Goal: Task Accomplishment & Management: Manage account settings

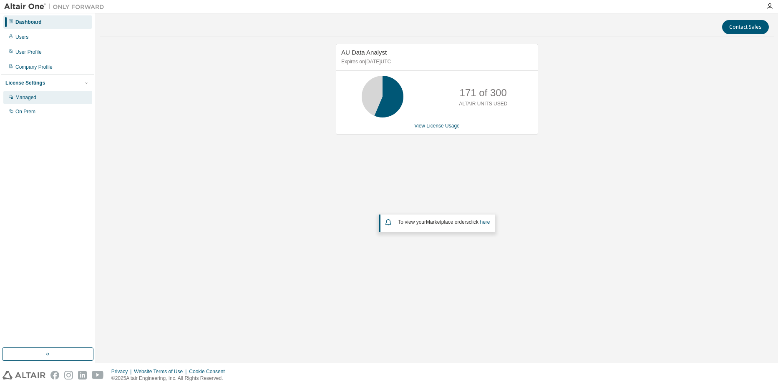
click at [40, 97] on div "Managed" at bounding box center [47, 97] width 89 height 13
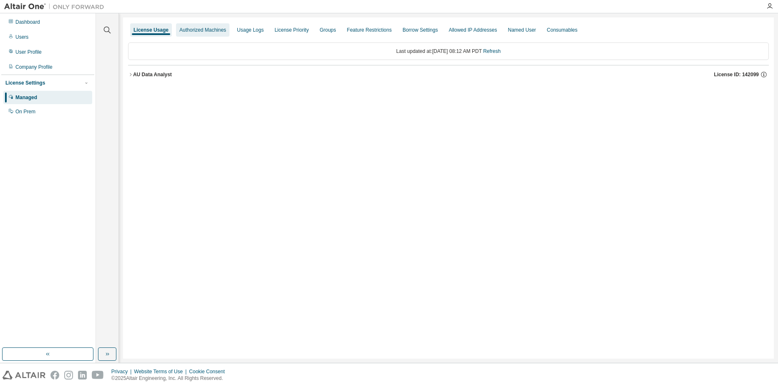
click at [210, 25] on div "Authorized Machines" at bounding box center [202, 29] width 53 height 13
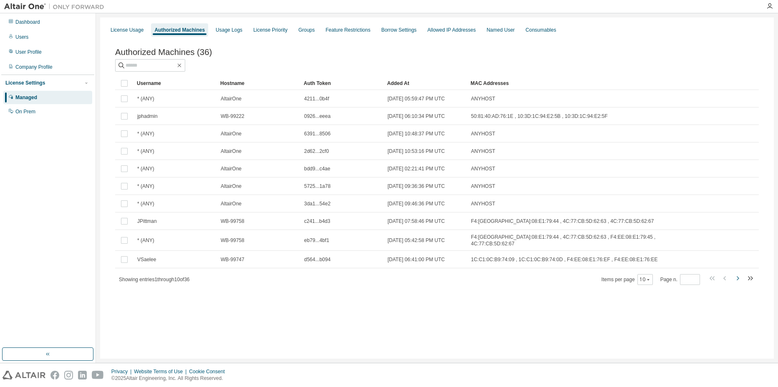
click at [740, 277] on icon "button" at bounding box center [737, 279] width 10 height 10
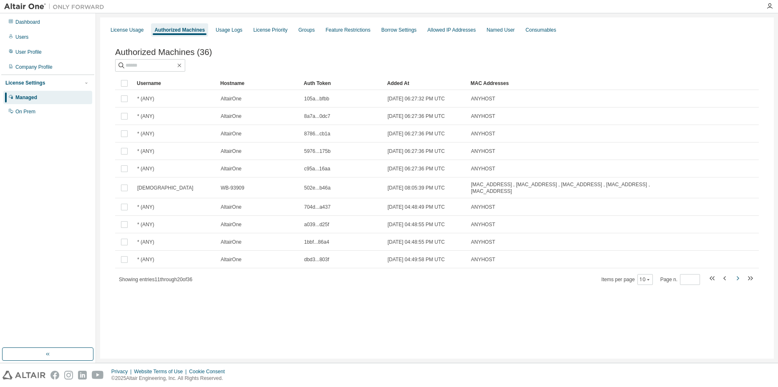
click at [740, 277] on icon "button" at bounding box center [737, 279] width 10 height 10
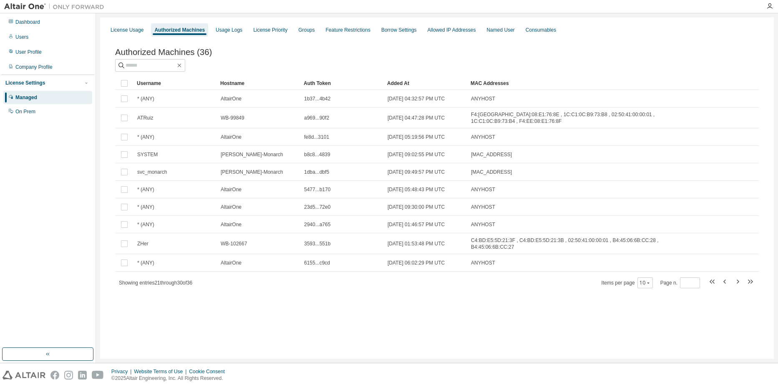
click at [740, 277] on div "Username Hostname Auth Token Added At MAC Addresses * (ANY) AltairOne 1b37...4b…" at bounding box center [436, 183] width 643 height 212
click at [737, 284] on icon "button" at bounding box center [737, 282] width 10 height 10
type input "*"
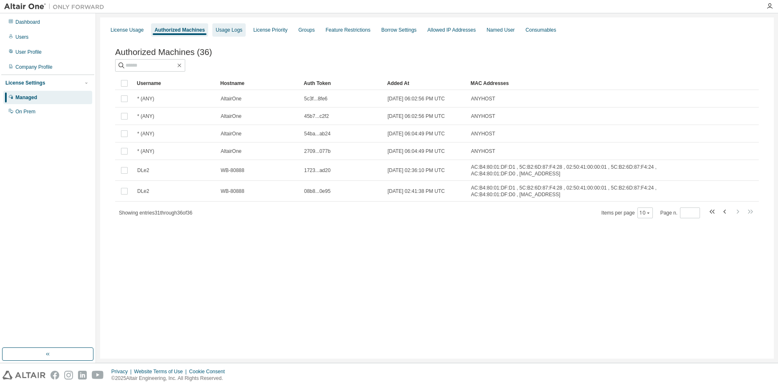
click at [241, 32] on div "Usage Logs" at bounding box center [229, 30] width 27 height 7
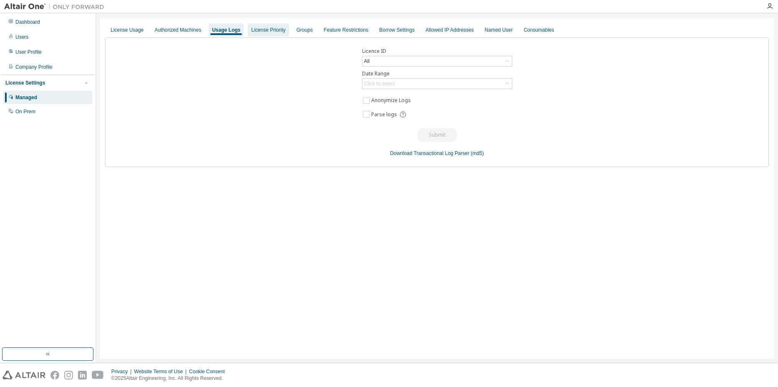
click at [270, 32] on div "License Priority" at bounding box center [268, 30] width 34 height 7
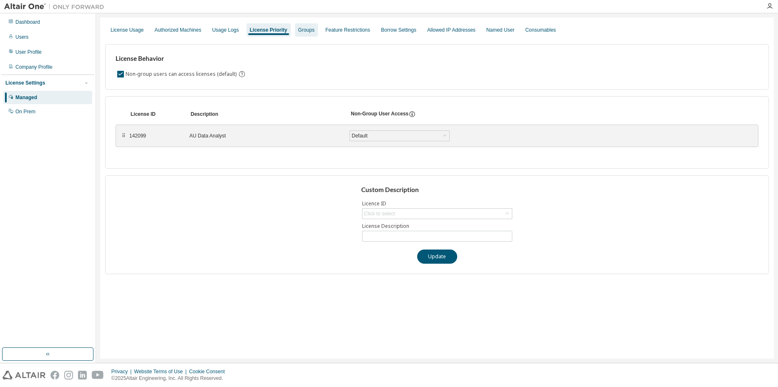
click at [311, 33] on div "Groups" at bounding box center [306, 30] width 16 height 7
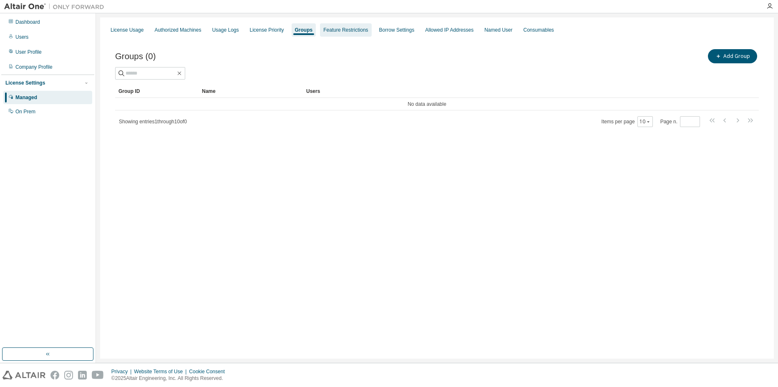
click at [338, 33] on div "Feature Restrictions" at bounding box center [345, 30] width 45 height 7
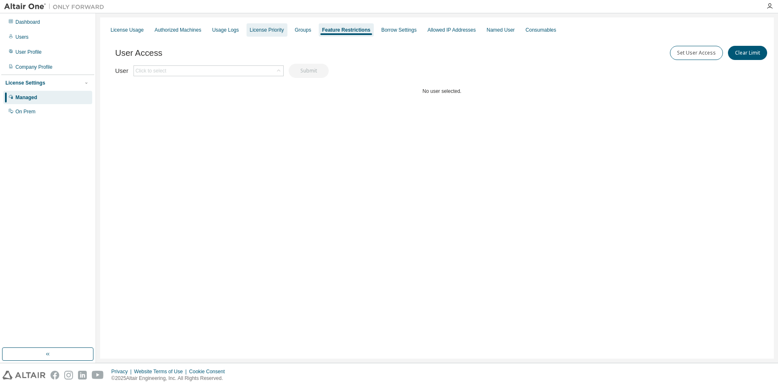
click at [280, 32] on div "License Priority" at bounding box center [267, 30] width 34 height 7
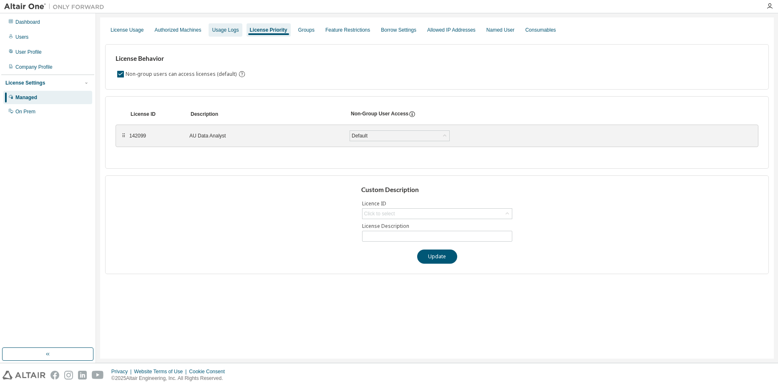
click at [236, 31] on div "Usage Logs" at bounding box center [225, 30] width 27 height 7
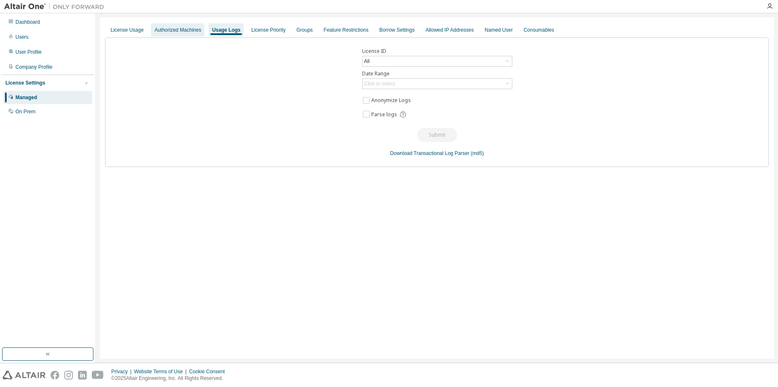
click at [193, 33] on div "Authorized Machines" at bounding box center [177, 29] width 53 height 13
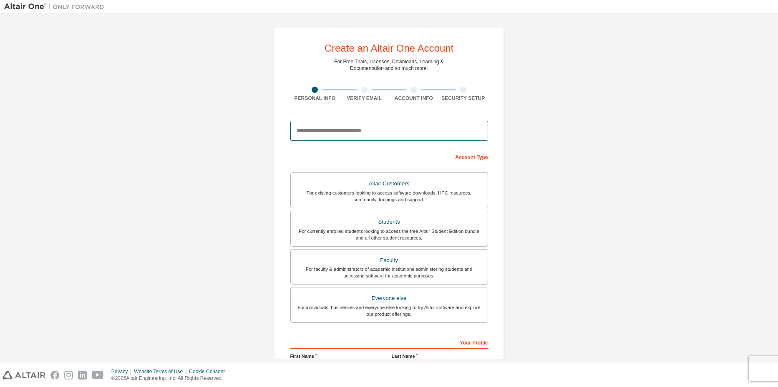
click at [367, 133] on input "email" at bounding box center [389, 131] width 198 height 20
type input "**********"
type input "*****"
type input "**"
type input "**********"
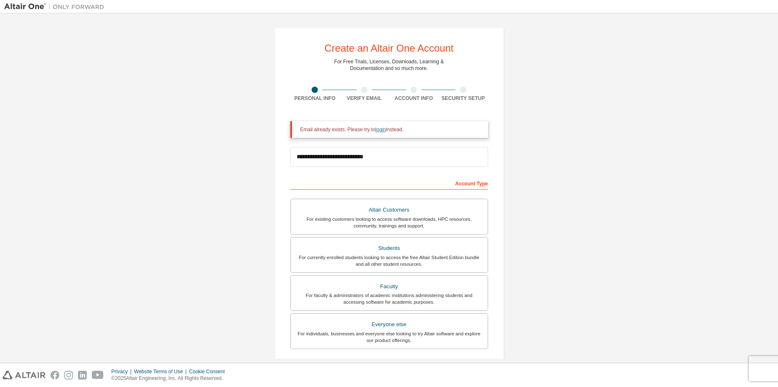
click at [384, 129] on link "login" at bounding box center [380, 130] width 10 height 6
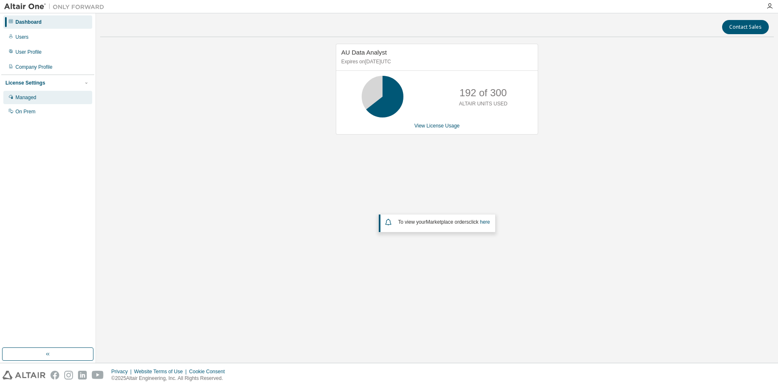
click at [54, 101] on div "Managed" at bounding box center [47, 97] width 89 height 13
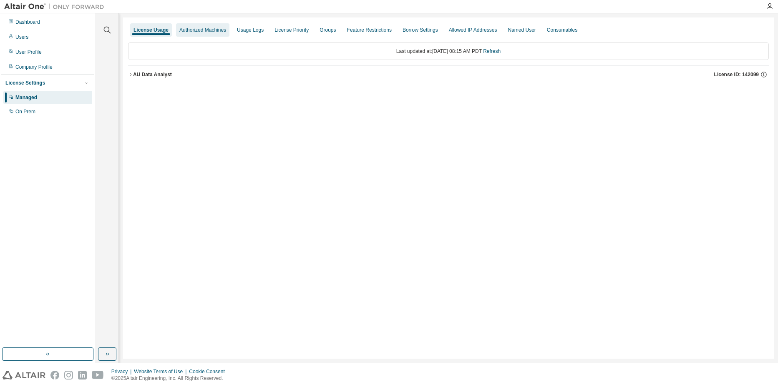
click at [206, 29] on div "Authorized Machines" at bounding box center [202, 30] width 47 height 7
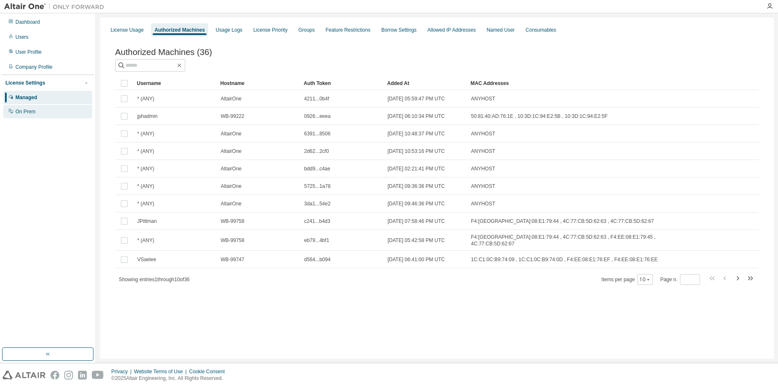
click at [45, 109] on div "On Prem" at bounding box center [47, 111] width 89 height 13
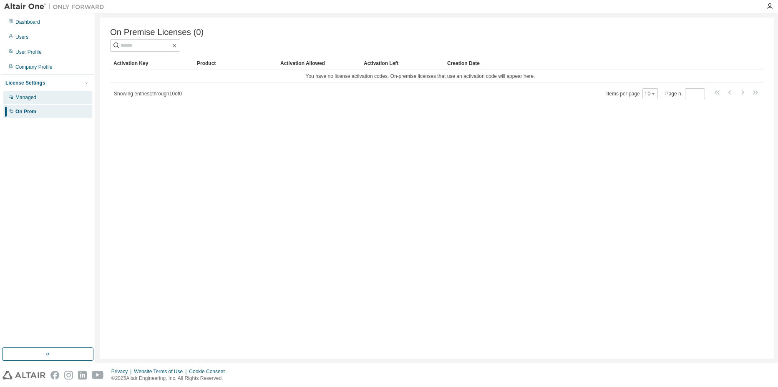
click at [48, 97] on div "Managed" at bounding box center [47, 97] width 89 height 13
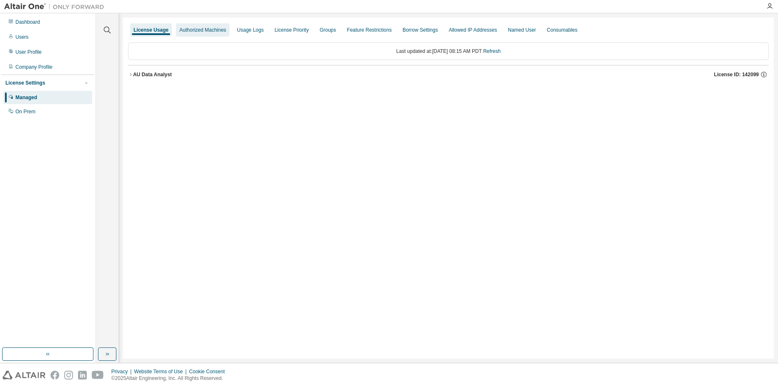
click at [216, 23] on div "Authorized Machines" at bounding box center [202, 29] width 53 height 13
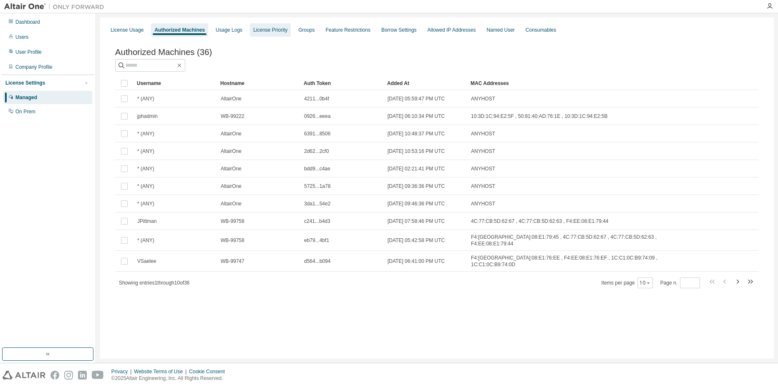
click at [273, 28] on div "License Priority" at bounding box center [270, 30] width 34 height 7
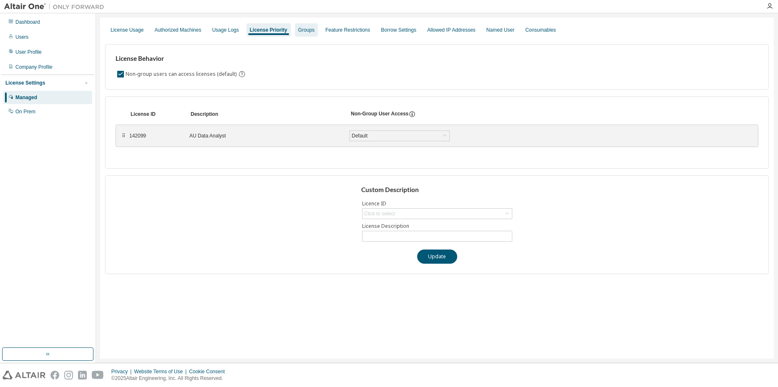
click at [314, 31] on div "Groups" at bounding box center [306, 30] width 16 height 7
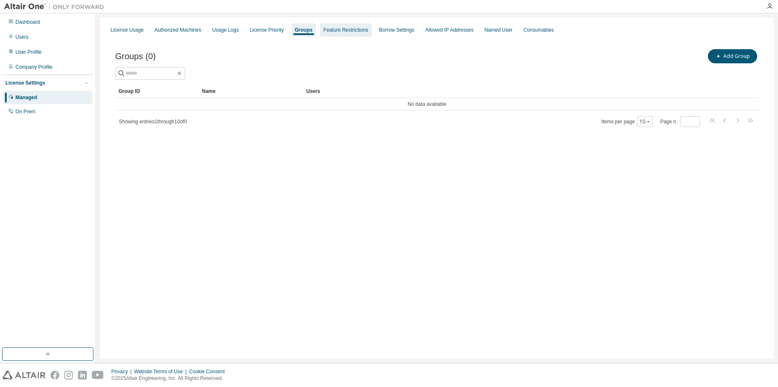
click at [368, 32] on div "Feature Restrictions" at bounding box center [345, 30] width 45 height 7
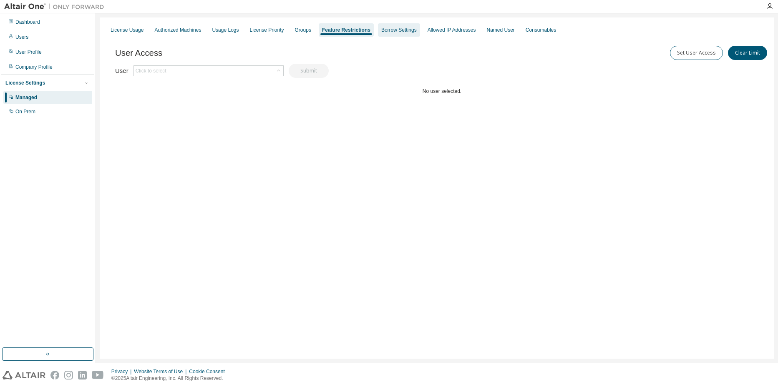
click at [407, 33] on div "Borrow Settings" at bounding box center [399, 29] width 42 height 13
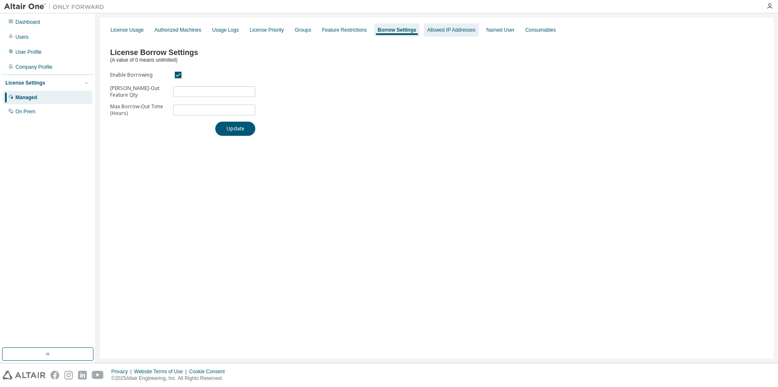
click at [457, 32] on div "Allowed IP Addresses" at bounding box center [451, 30] width 48 height 7
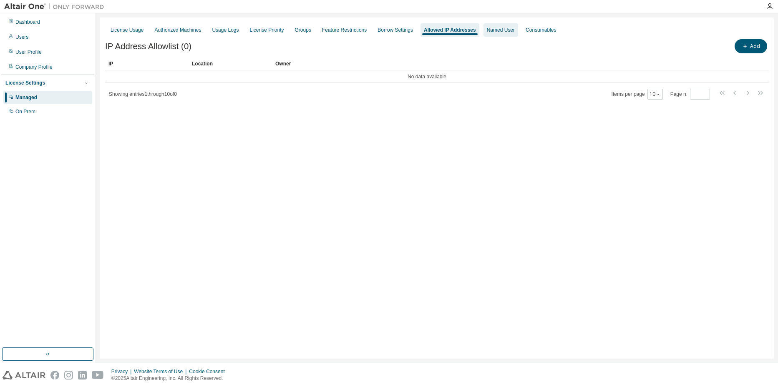
click at [507, 33] on div "Named User" at bounding box center [500, 29] width 35 height 13
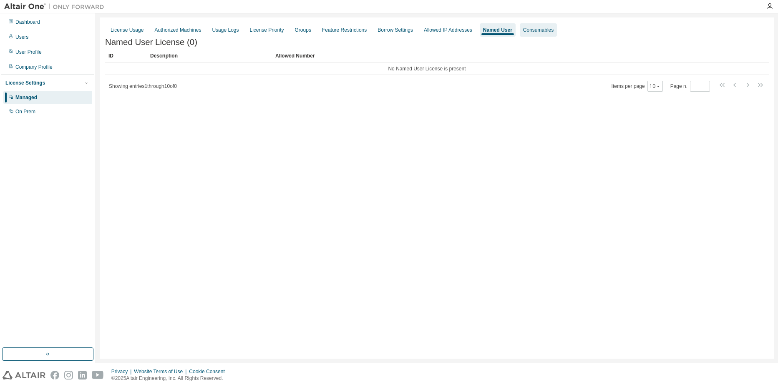
click at [551, 34] on div "Consumables" at bounding box center [538, 29] width 37 height 13
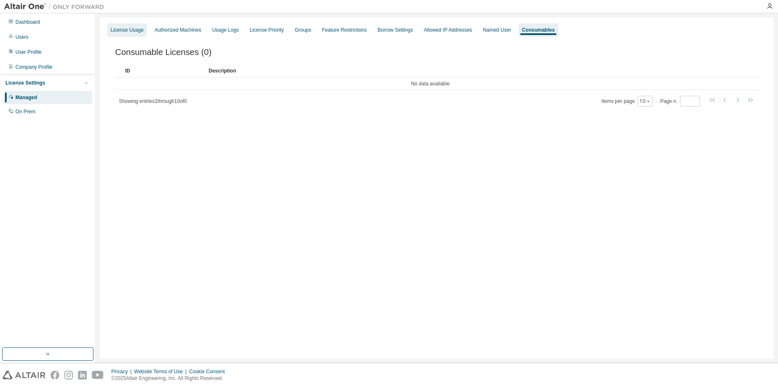
click at [147, 26] on div "License Usage" at bounding box center [127, 29] width 40 height 13
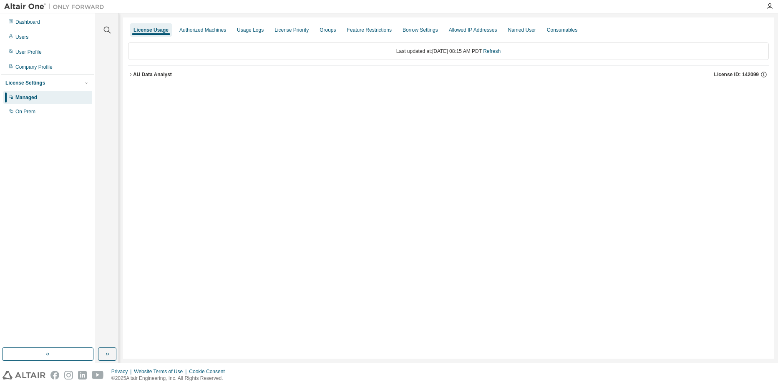
click at [39, 105] on div "Managed On Prem" at bounding box center [47, 105] width 93 height 28
click at [38, 113] on div "On Prem" at bounding box center [47, 111] width 89 height 13
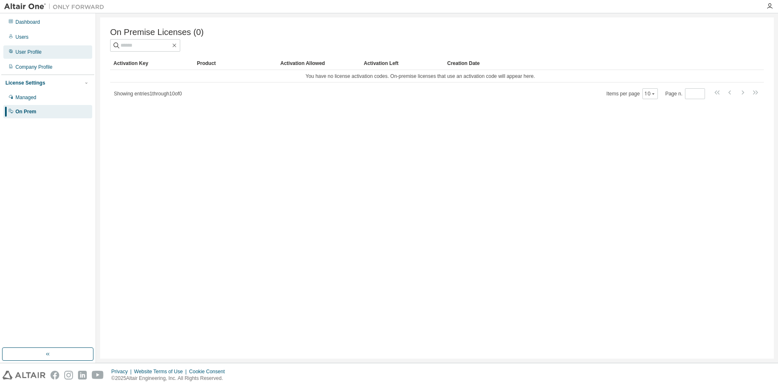
click at [41, 53] on div "User Profile" at bounding box center [28, 52] width 26 height 7
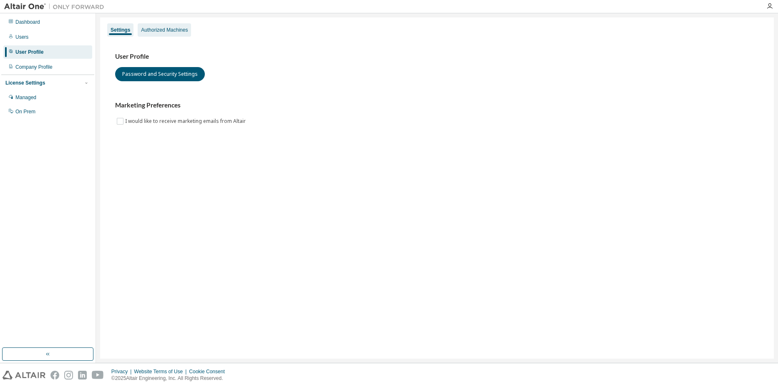
click at [170, 30] on div "Authorized Machines" at bounding box center [164, 30] width 47 height 7
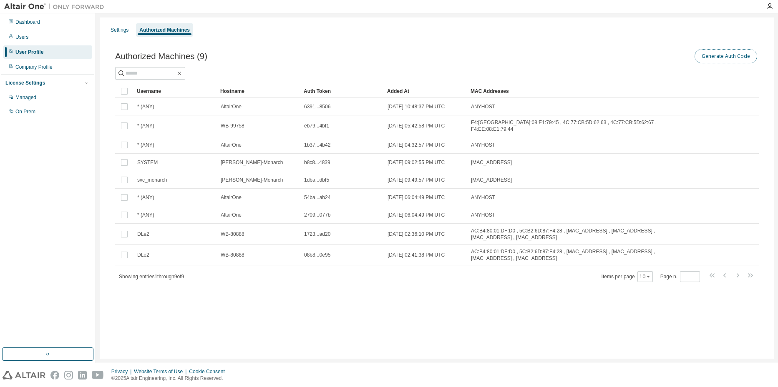
click at [719, 57] on button "Generate Auth Code" at bounding box center [725, 56] width 63 height 14
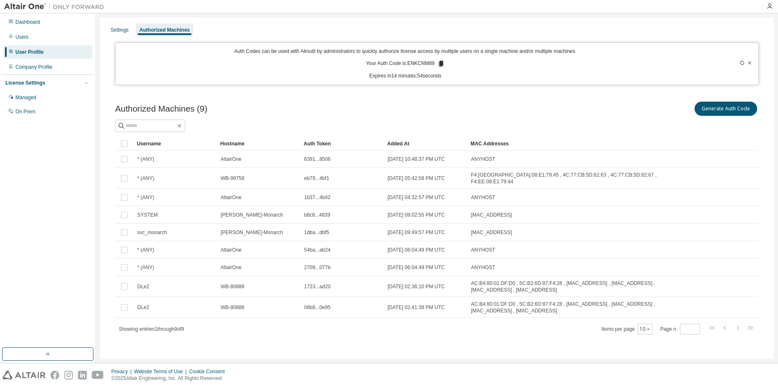
click at [642, 111] on div "Generate Auth Code" at bounding box center [598, 109] width 322 height 18
click at [629, 121] on div at bounding box center [436, 126] width 643 height 13
click at [442, 63] on icon at bounding box center [440, 64] width 5 height 6
drag, startPoint x: 56, startPoint y: 63, endPoint x: 54, endPoint y: 68, distance: 5.4
click at [55, 63] on div "Company Profile" at bounding box center [47, 66] width 89 height 13
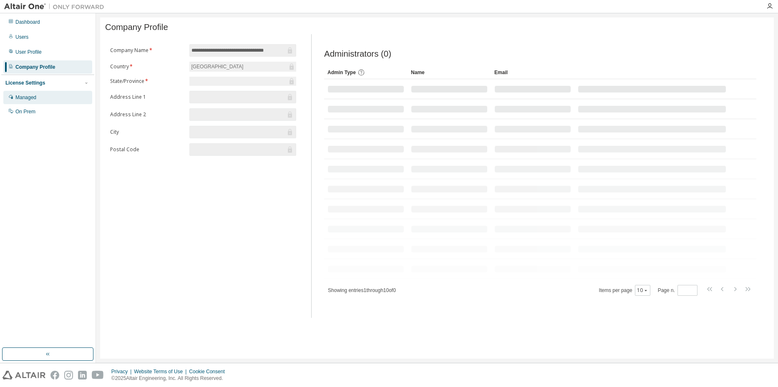
click at [39, 102] on div "Managed" at bounding box center [47, 97] width 89 height 13
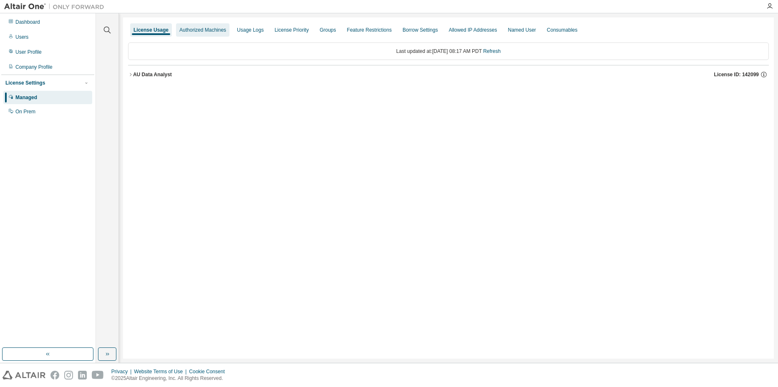
click at [220, 28] on div "Authorized Machines" at bounding box center [202, 30] width 47 height 7
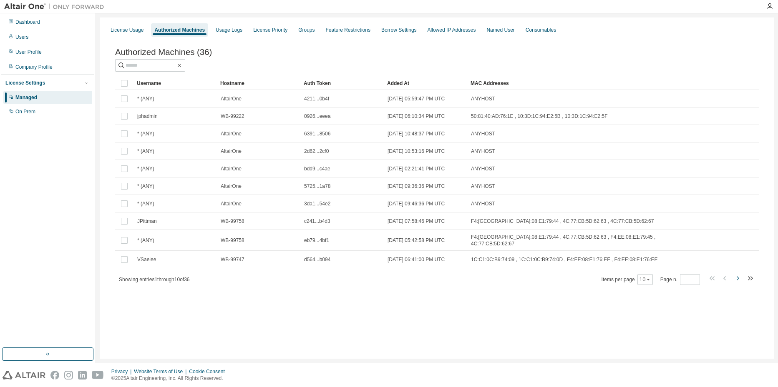
click at [740, 279] on icon "button" at bounding box center [737, 279] width 10 height 10
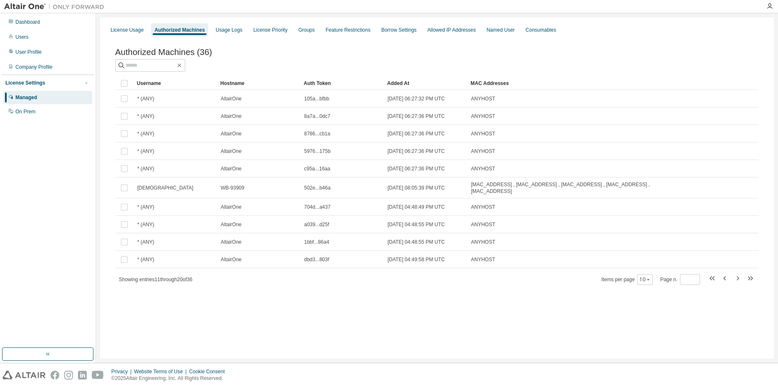
click at [736, 283] on icon "button" at bounding box center [737, 279] width 10 height 10
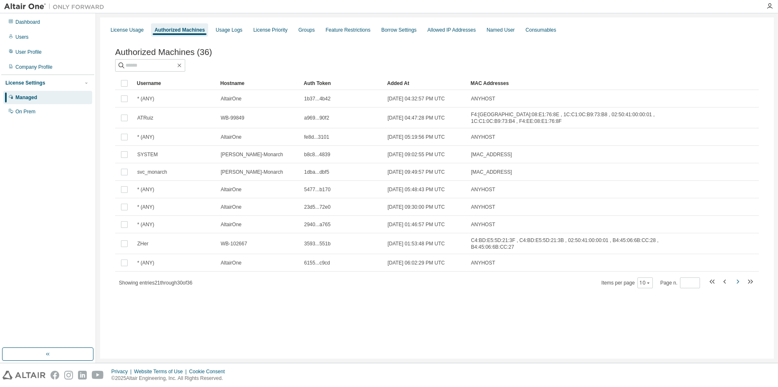
click at [738, 284] on icon "button" at bounding box center [737, 282] width 3 height 4
type input "*"
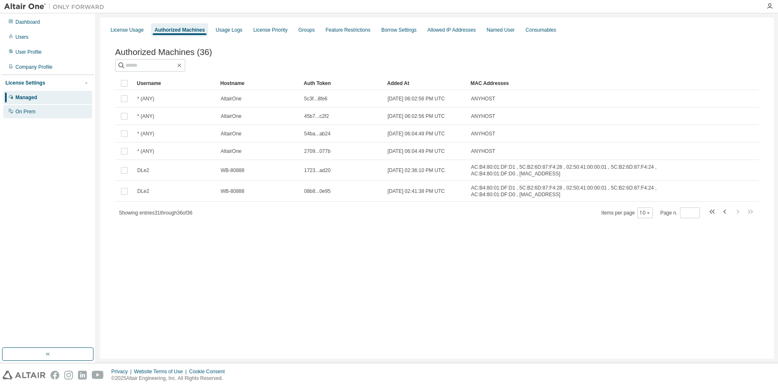
click at [38, 114] on div "On Prem" at bounding box center [47, 111] width 89 height 13
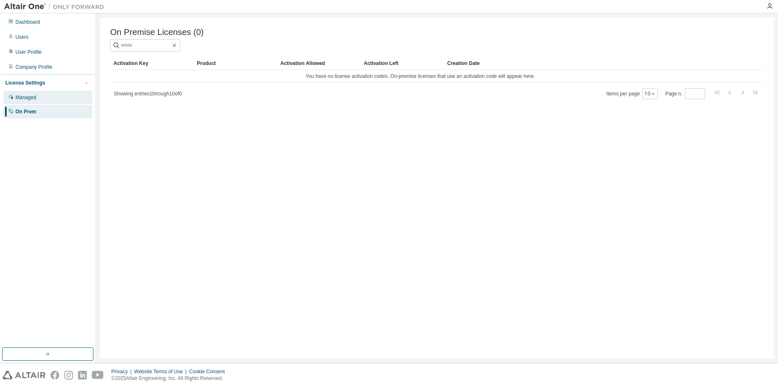
click at [40, 98] on div "Managed" at bounding box center [47, 97] width 89 height 13
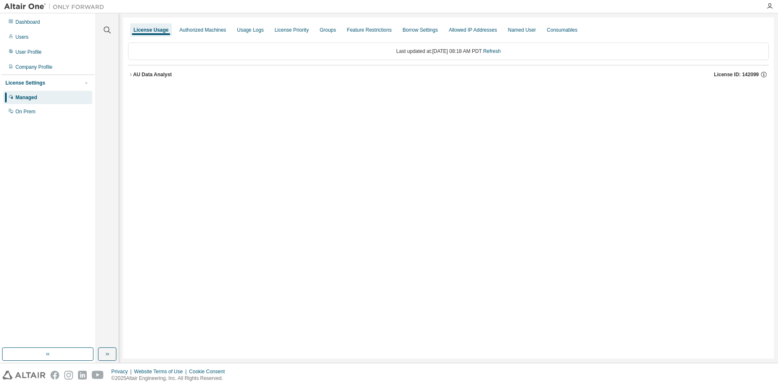
click at [129, 72] on icon "button" at bounding box center [130, 74] width 5 height 5
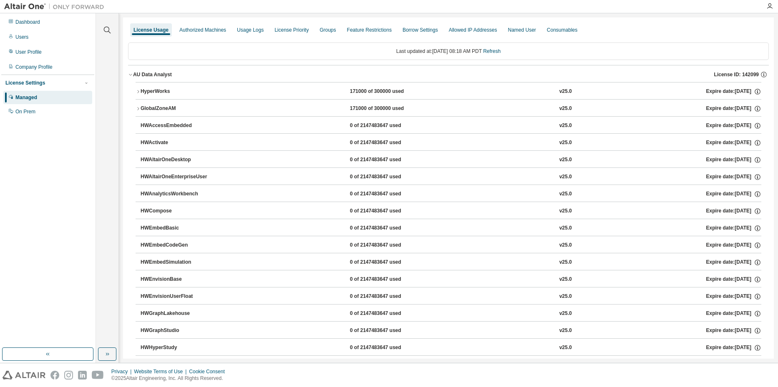
click at [130, 73] on icon "button" at bounding box center [130, 74] width 5 height 5
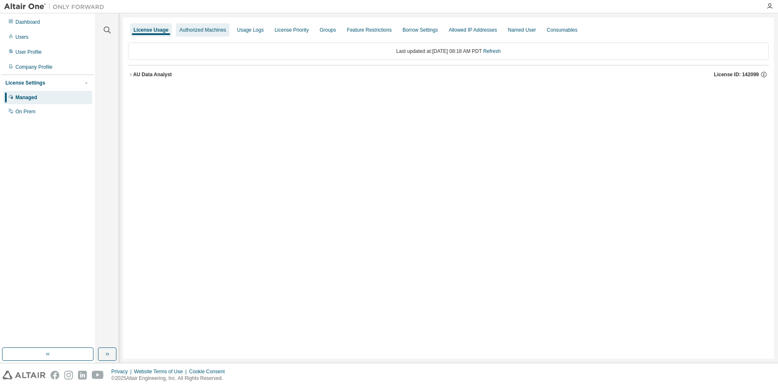
click at [194, 35] on div "Authorized Machines" at bounding box center [202, 29] width 53 height 13
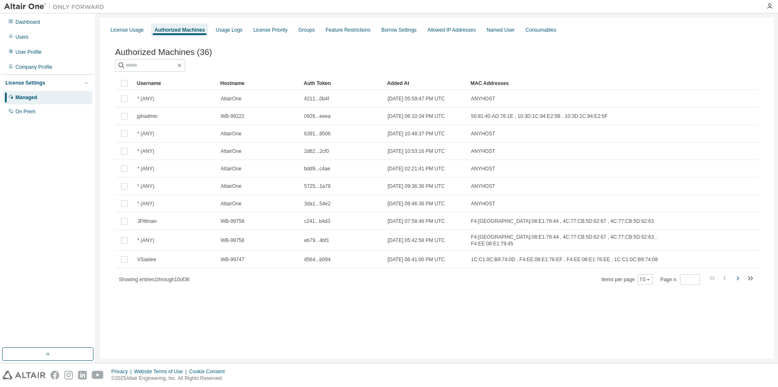
click at [737, 281] on icon "button" at bounding box center [737, 279] width 10 height 10
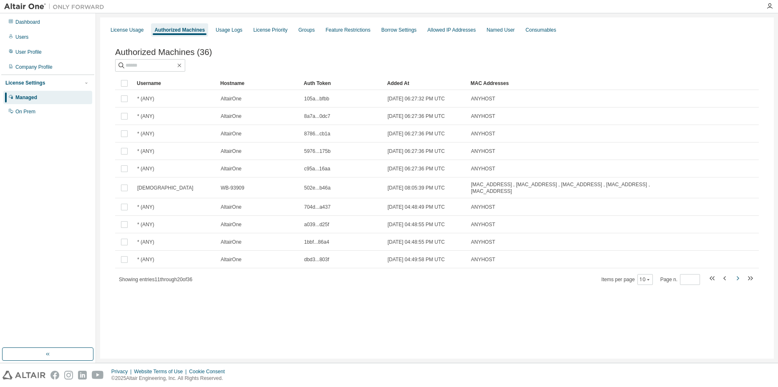
click at [737, 281] on icon "button" at bounding box center [737, 279] width 10 height 10
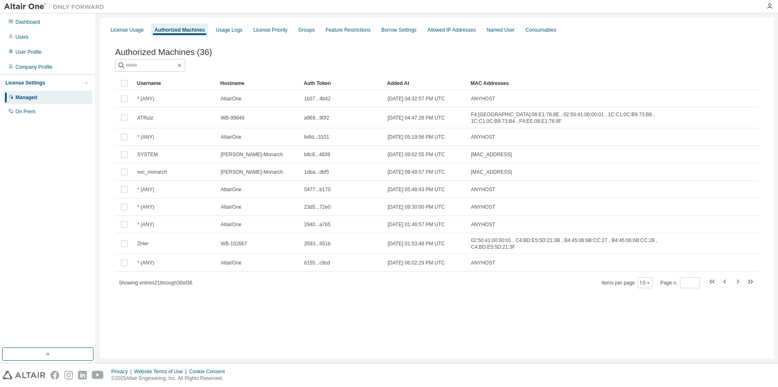
click at [737, 281] on icon "button" at bounding box center [737, 282] width 10 height 10
type input "*"
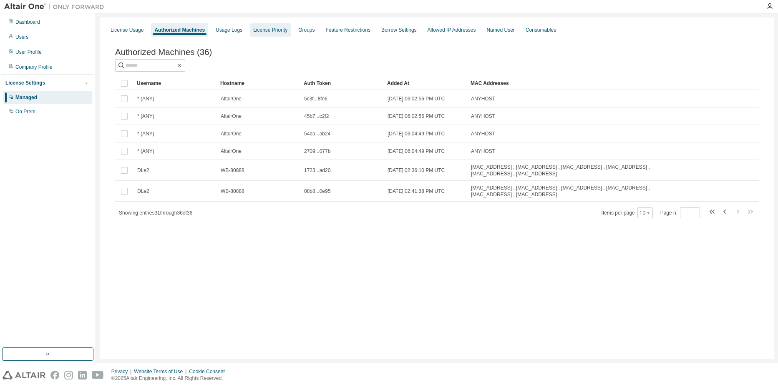
click at [264, 32] on div "License Priority" at bounding box center [270, 30] width 34 height 7
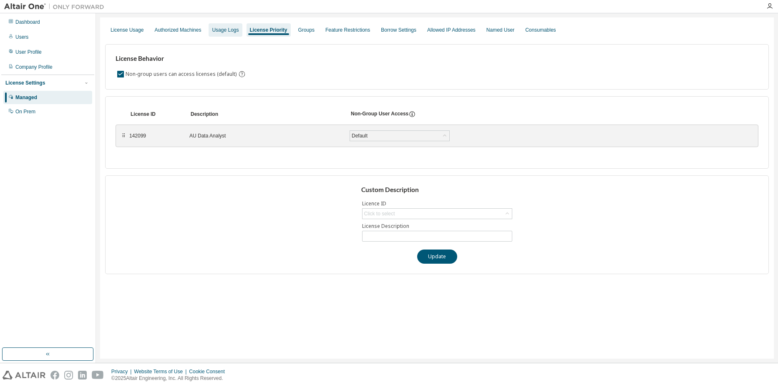
click at [235, 32] on div "Usage Logs" at bounding box center [225, 30] width 27 height 7
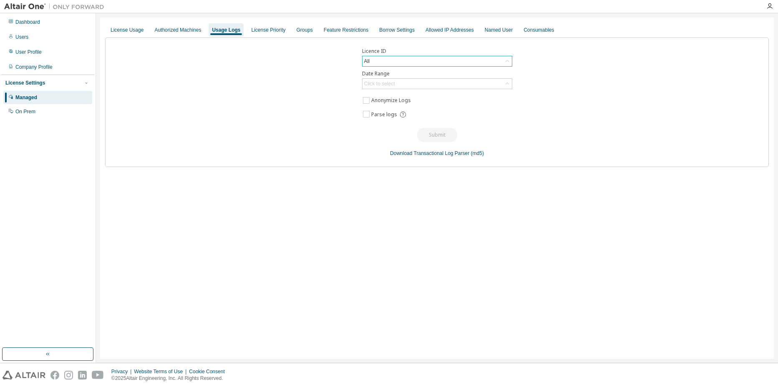
click at [418, 61] on div "All" at bounding box center [436, 61] width 149 height 10
click at [421, 86] on div "Click to select" at bounding box center [436, 84] width 149 height 10
click at [420, 114] on li "Year to date" at bounding box center [437, 118] width 148 height 11
click at [432, 131] on button "Submit" at bounding box center [437, 135] width 40 height 14
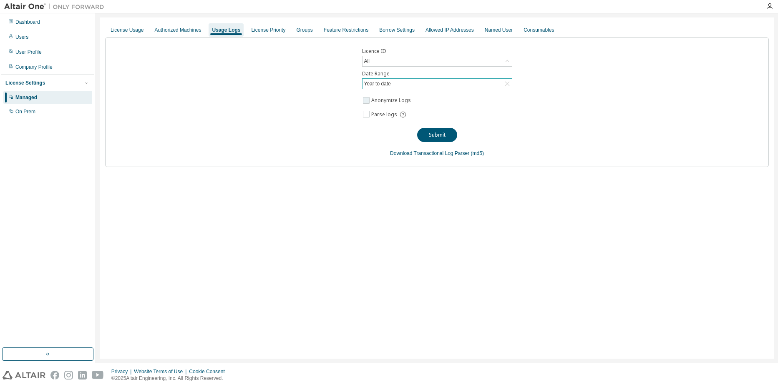
click at [379, 101] on label "Anonymize Logs" at bounding box center [391, 100] width 41 height 10
click at [387, 117] on span "Parse logs" at bounding box center [384, 114] width 26 height 7
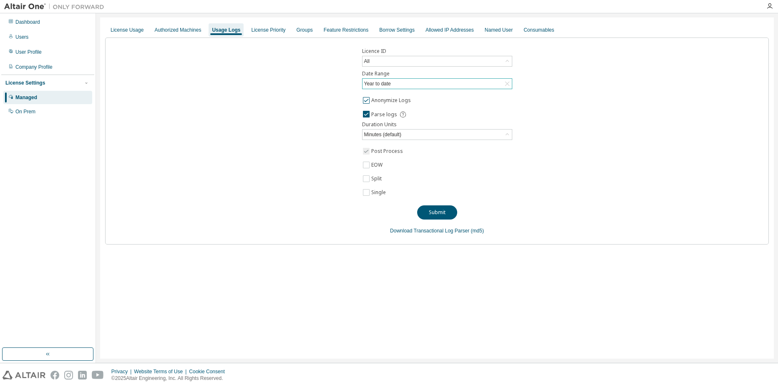
click at [386, 100] on label "Anonymize Logs" at bounding box center [391, 100] width 41 height 10
click at [424, 134] on div "Minutes (default)" at bounding box center [436, 135] width 149 height 10
click at [573, 163] on div "Licence ID All Date Range Year to date Anonymize Logs Parse logs Duration Units…" at bounding box center [436, 141] width 663 height 207
click at [444, 207] on button "Submit" at bounding box center [437, 213] width 40 height 14
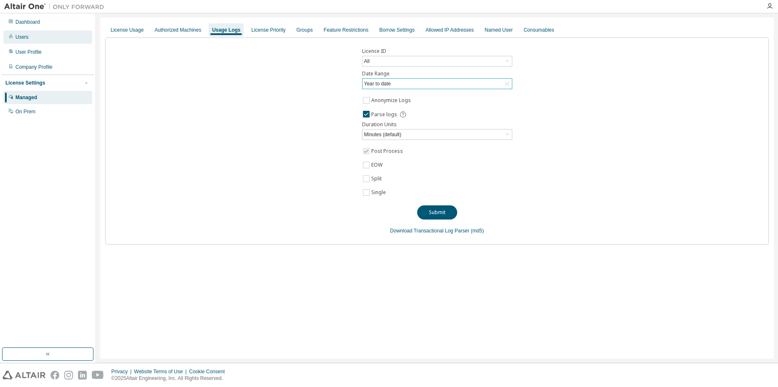
click at [52, 40] on div "Users" at bounding box center [47, 36] width 89 height 13
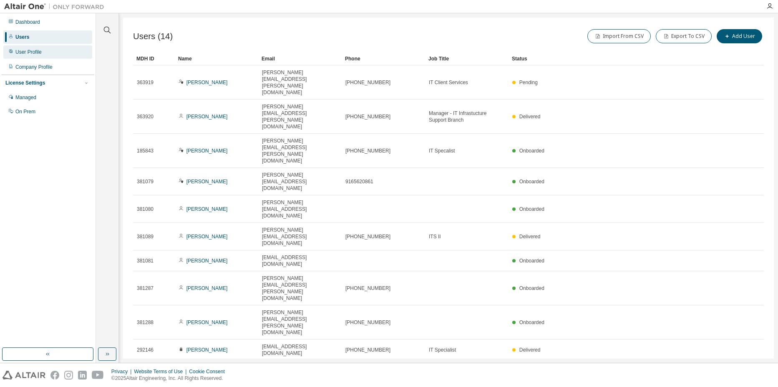
click at [51, 49] on div "User Profile" at bounding box center [47, 51] width 89 height 13
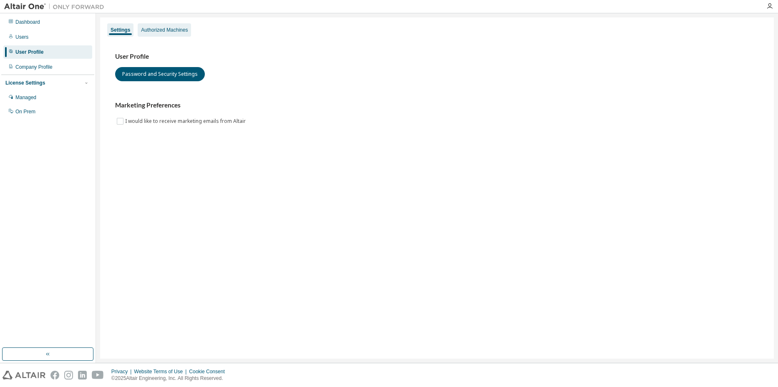
click at [168, 30] on div "Authorized Machines" at bounding box center [164, 30] width 47 height 7
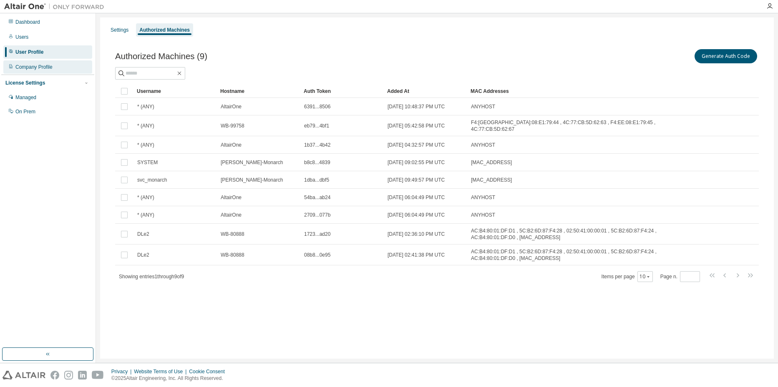
click at [48, 69] on div "Company Profile" at bounding box center [33, 67] width 37 height 7
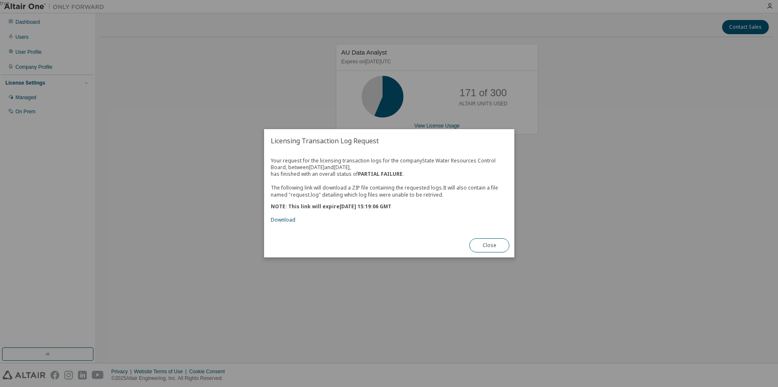
drag, startPoint x: 497, startPoint y: 246, endPoint x: 347, endPoint y: 239, distance: 150.3
click at [347, 239] on div "Licensing Transaction Log Request Your request for the licensing transaction lo…" at bounding box center [389, 193] width 250 height 128
click at [281, 221] on link "Download" at bounding box center [283, 220] width 25 height 7
click at [489, 246] on button "Close" at bounding box center [489, 246] width 40 height 14
click at [281, 220] on link "Download" at bounding box center [283, 220] width 25 height 7
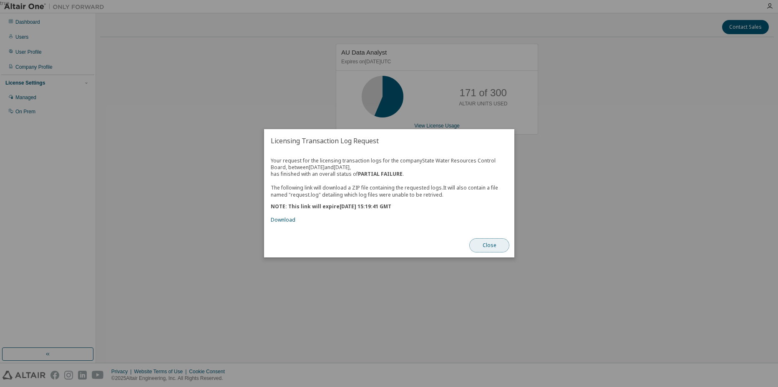
click at [488, 244] on button "Close" at bounding box center [489, 246] width 40 height 14
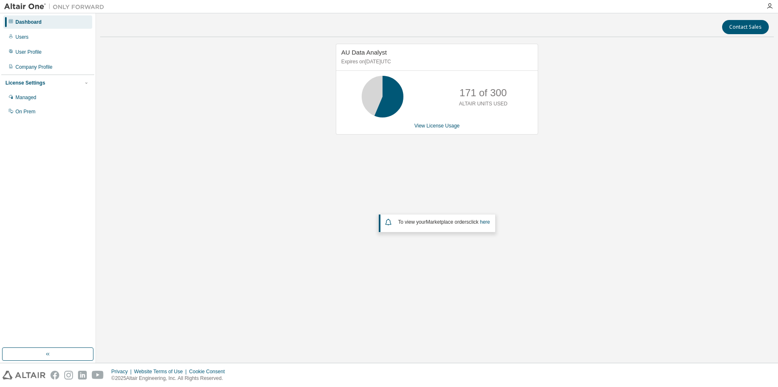
click at [616, 144] on div "AU Data Analyst Expires on April 26, 2026 UTC 171 of 300 ALTAIR UNITS USED View…" at bounding box center [436, 170] width 673 height 252
click at [440, 290] on div "AU Data Analyst Expires on April 26, 2026 UTC 171 of 300 ALTAIR UNITS USED View…" at bounding box center [436, 170] width 673 height 252
click at [55, 37] on div "Users" at bounding box center [47, 36] width 89 height 13
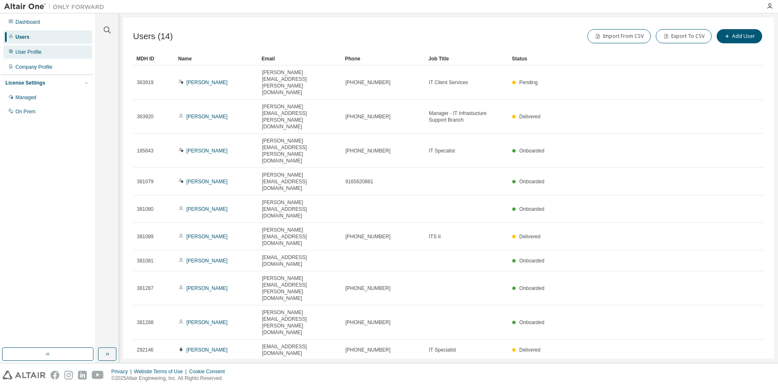
click at [54, 51] on div "User Profile" at bounding box center [47, 51] width 89 height 13
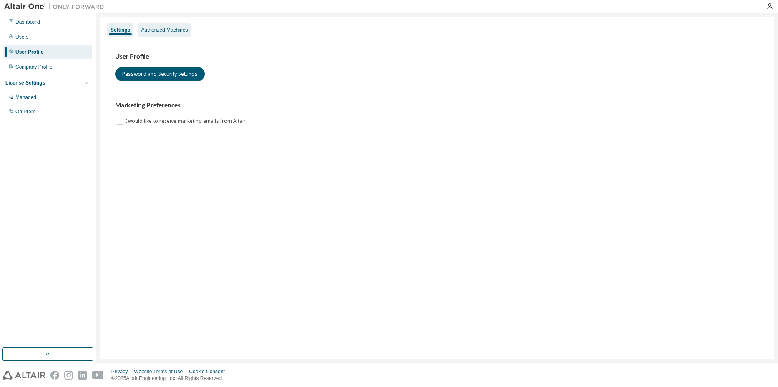
click at [160, 33] on div "Authorized Machines" at bounding box center [164, 30] width 47 height 7
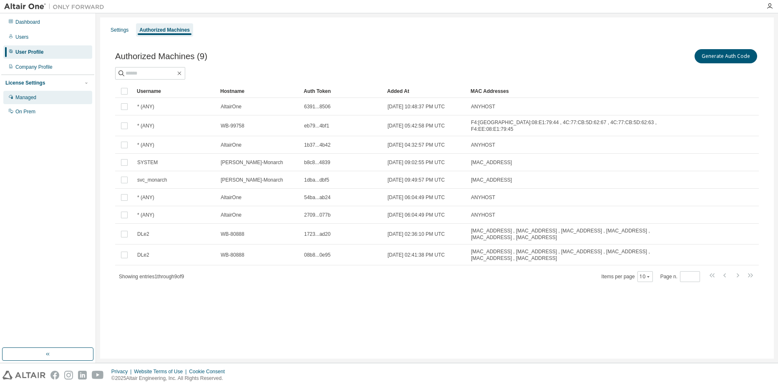
click at [55, 98] on div "Managed" at bounding box center [47, 97] width 89 height 13
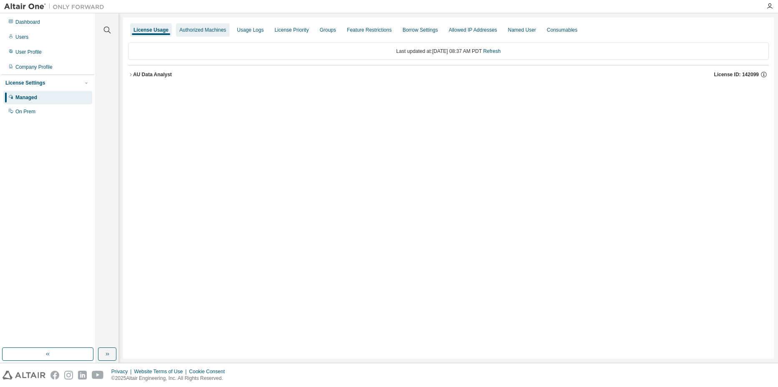
click at [210, 30] on div "Authorized Machines" at bounding box center [202, 30] width 47 height 7
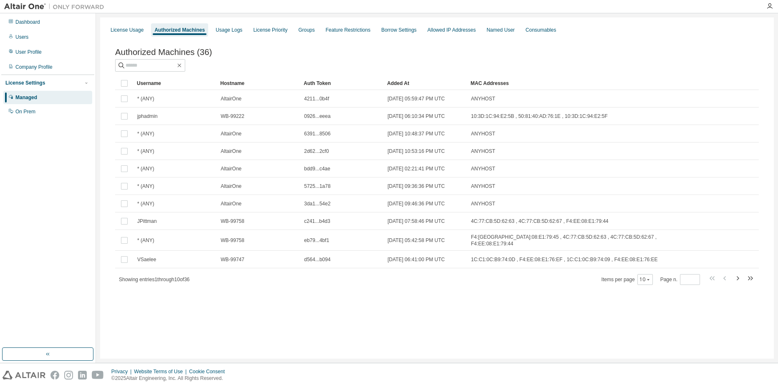
click at [236, 84] on div "Hostname" at bounding box center [258, 83] width 77 height 13
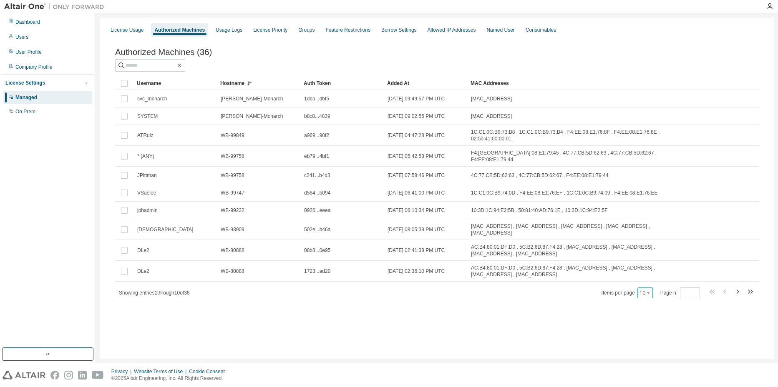
click at [650, 292] on icon "button" at bounding box center [647, 293] width 5 height 5
click at [650, 329] on div "50" at bounding box center [670, 333] width 67 height 10
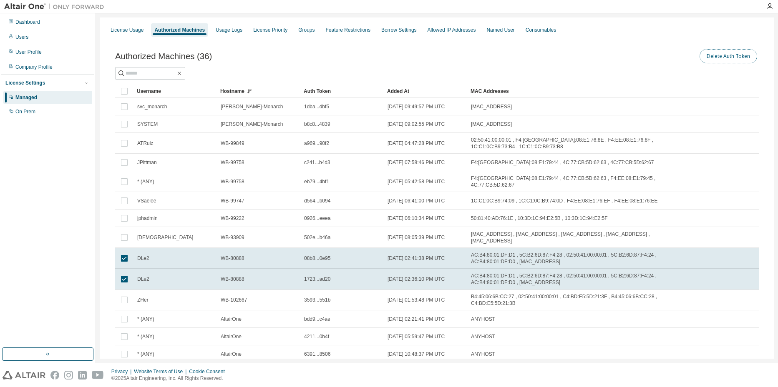
click at [720, 55] on button "Delete Auth Token" at bounding box center [728, 56] width 58 height 14
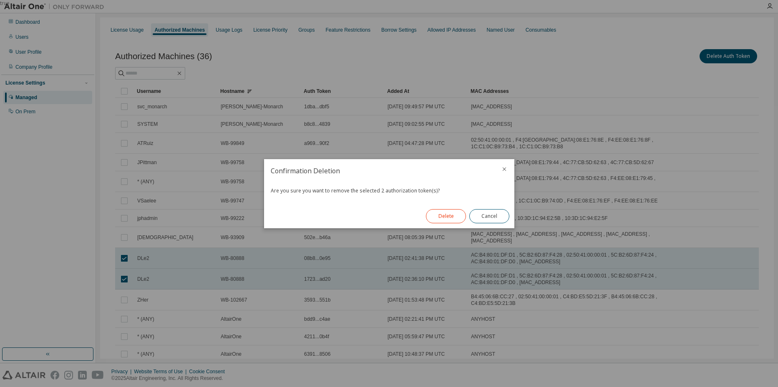
click at [444, 214] on button "Delete" at bounding box center [446, 216] width 40 height 14
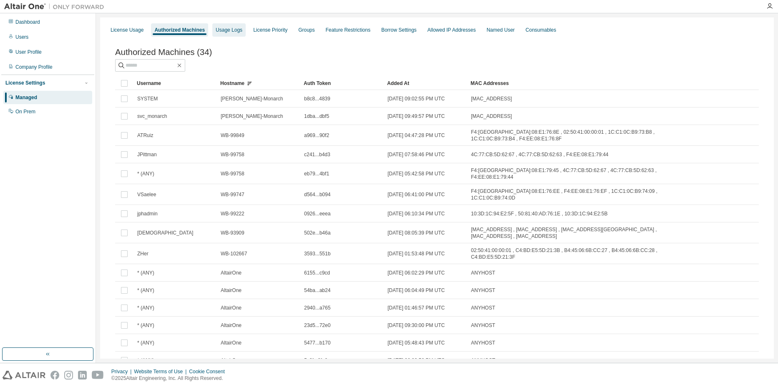
click at [229, 30] on div "Usage Logs" at bounding box center [229, 30] width 27 height 7
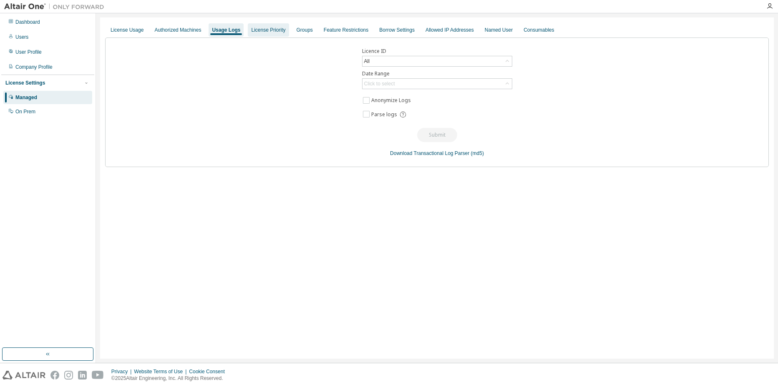
click at [281, 28] on div "License Priority" at bounding box center [268, 30] width 34 height 7
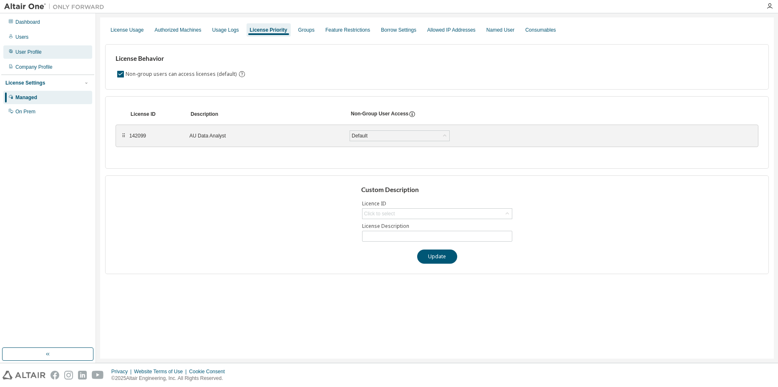
click at [38, 50] on div "User Profile" at bounding box center [28, 52] width 26 height 7
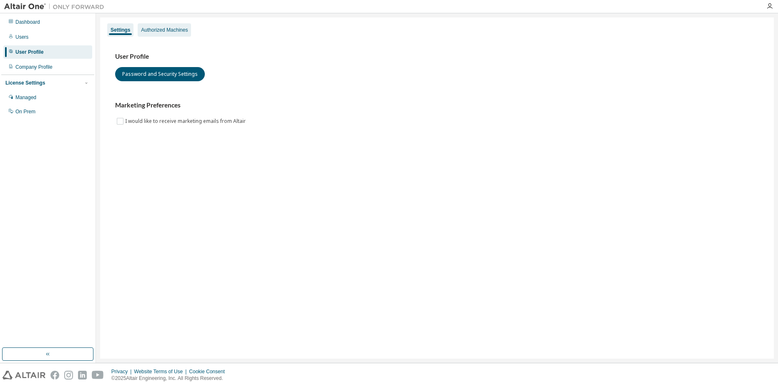
click at [153, 30] on div "Authorized Machines" at bounding box center [164, 30] width 47 height 7
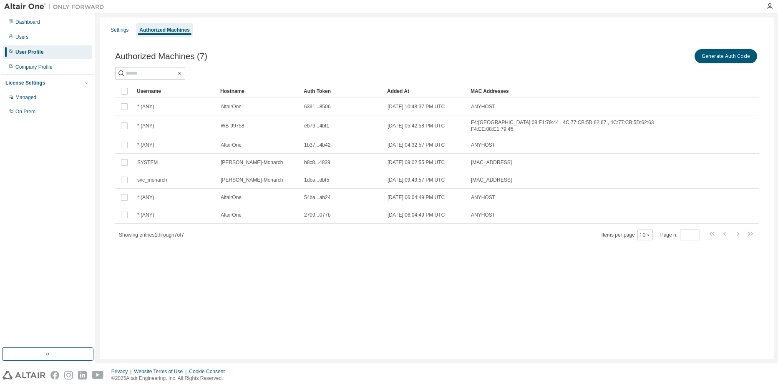
click at [378, 270] on div "Settings Authorized Machines Authorized Machines (7) Generate Auth Code Clear L…" at bounding box center [436, 189] width 673 height 342
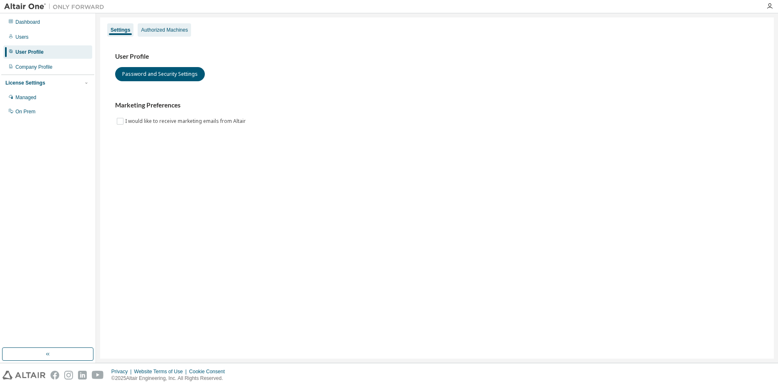
click at [175, 29] on div "Authorized Machines" at bounding box center [164, 30] width 47 height 7
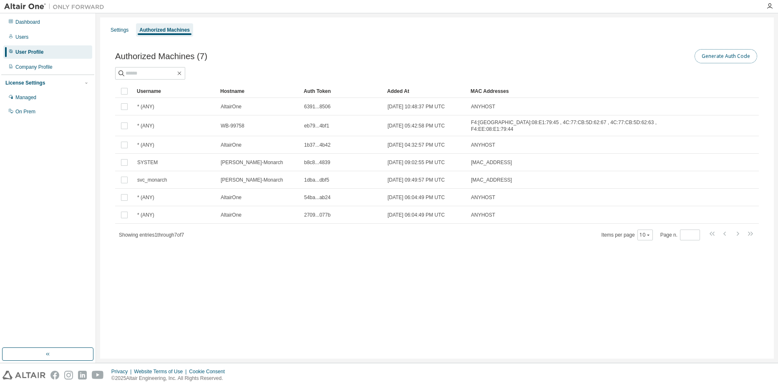
click at [732, 55] on button "Generate Auth Code" at bounding box center [725, 56] width 63 height 14
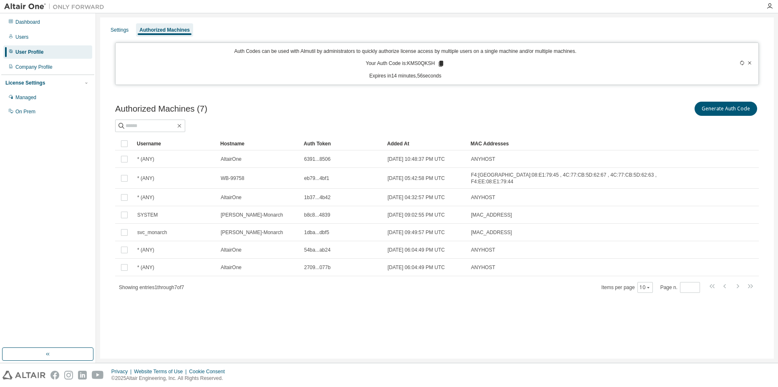
click at [442, 65] on icon at bounding box center [441, 64] width 5 height 6
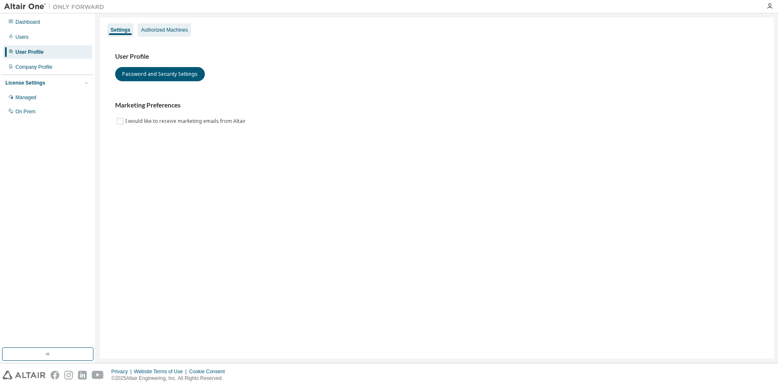
click at [168, 32] on div "Authorized Machines" at bounding box center [164, 30] width 47 height 7
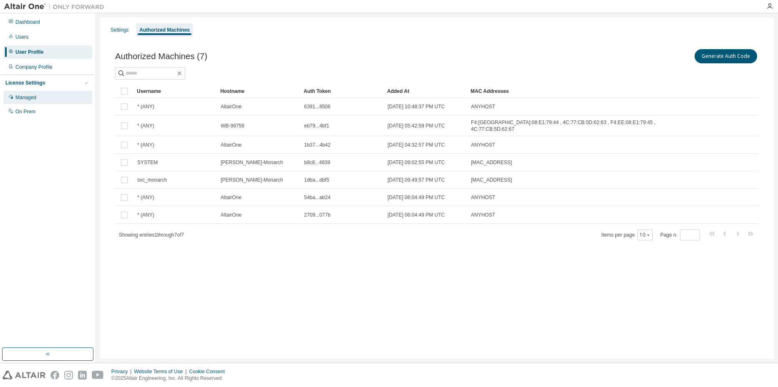
click at [51, 101] on div "Managed" at bounding box center [47, 97] width 89 height 13
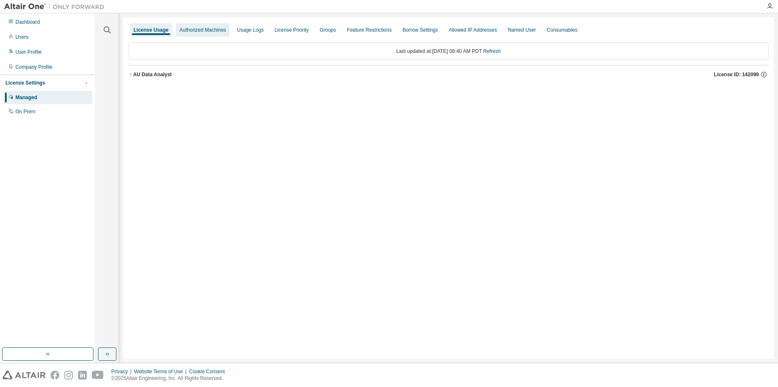
click at [198, 27] on div "Authorized Machines" at bounding box center [202, 30] width 47 height 7
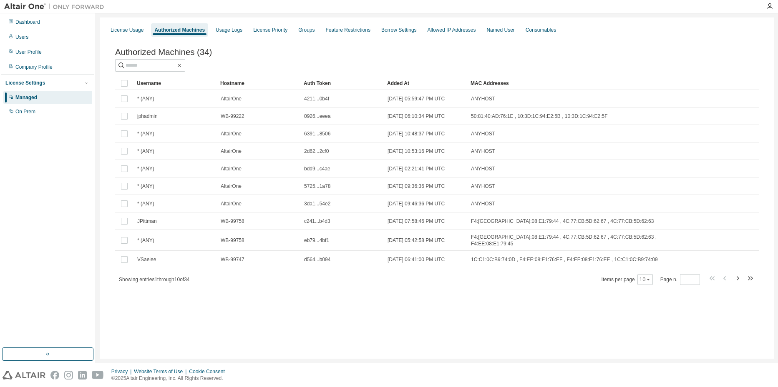
click at [233, 84] on div "Hostname" at bounding box center [258, 83] width 77 height 13
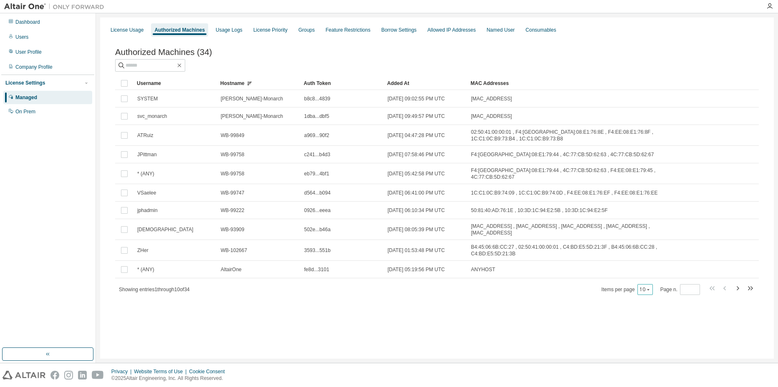
click at [645, 288] on icon "button" at bounding box center [647, 289] width 5 height 5
click at [652, 336] on div "100" at bounding box center [670, 340] width 67 height 10
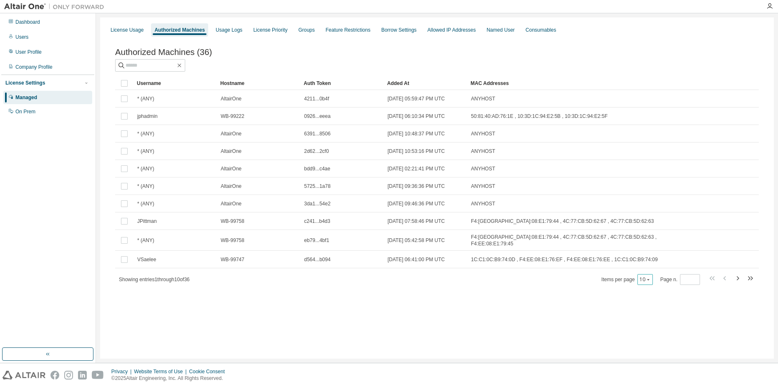
click at [648, 279] on icon "button" at bounding box center [648, 279] width 3 height 1
click at [647, 321] on div "50" at bounding box center [670, 320] width 67 height 10
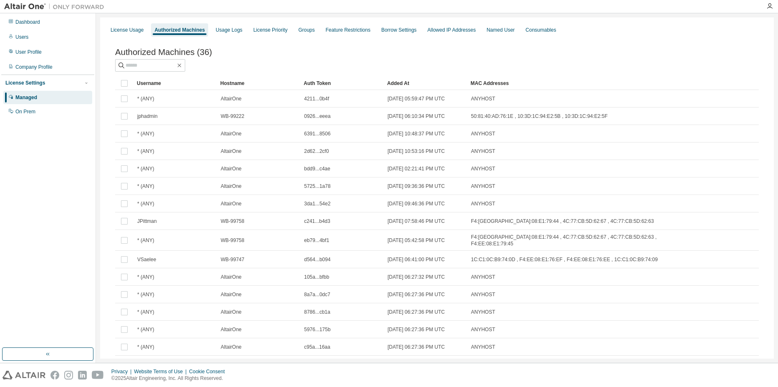
click at [237, 83] on div "Hostname" at bounding box center [258, 83] width 77 height 13
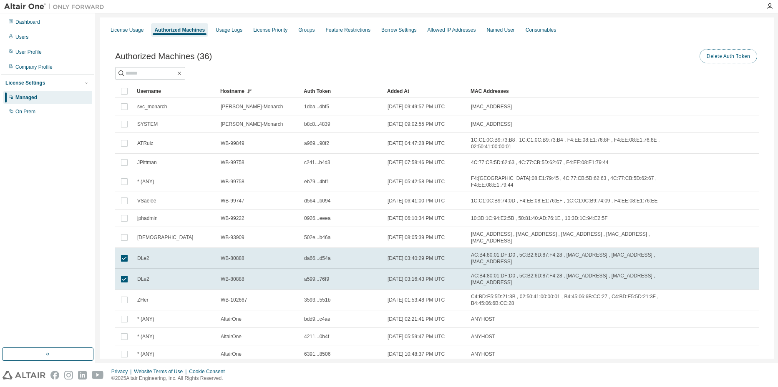
click at [719, 59] on button "Delete Auth Token" at bounding box center [728, 56] width 58 height 14
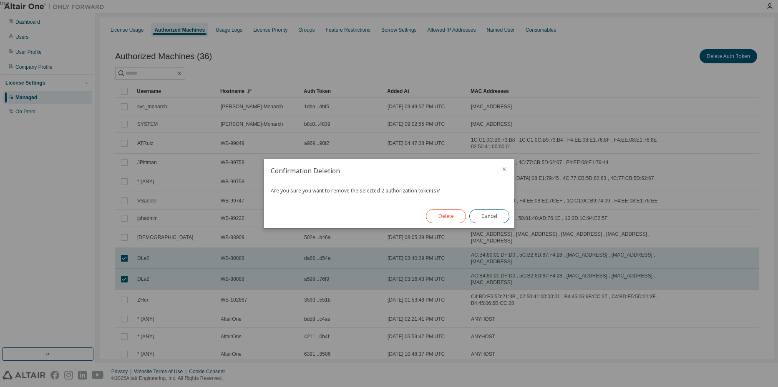
click at [445, 218] on button "Delete" at bounding box center [446, 216] width 40 height 14
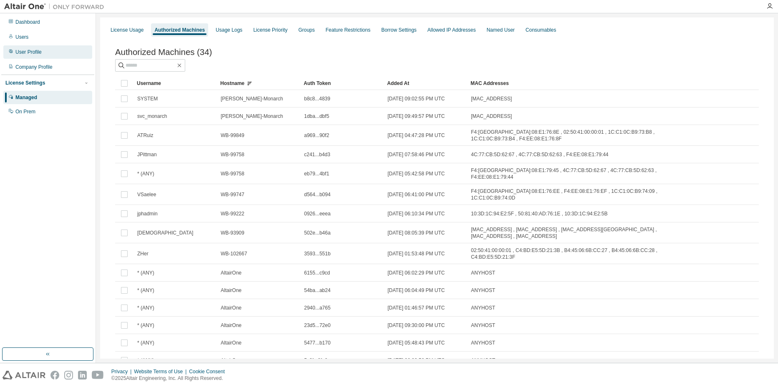
click at [28, 53] on div "User Profile" at bounding box center [28, 52] width 26 height 7
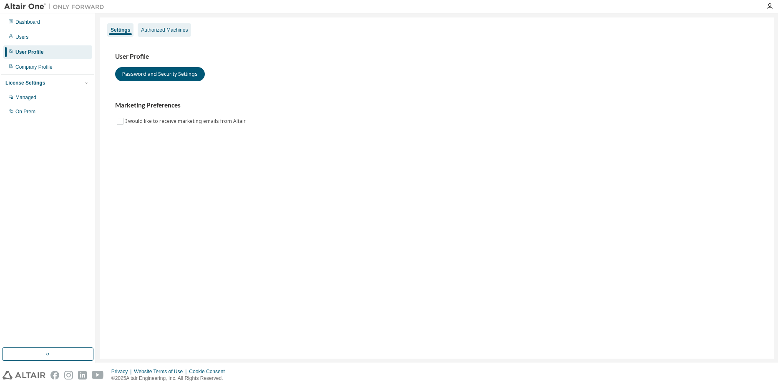
click at [164, 25] on div "Authorized Machines" at bounding box center [164, 29] width 53 height 13
